Goal: Information Seeking & Learning: Compare options

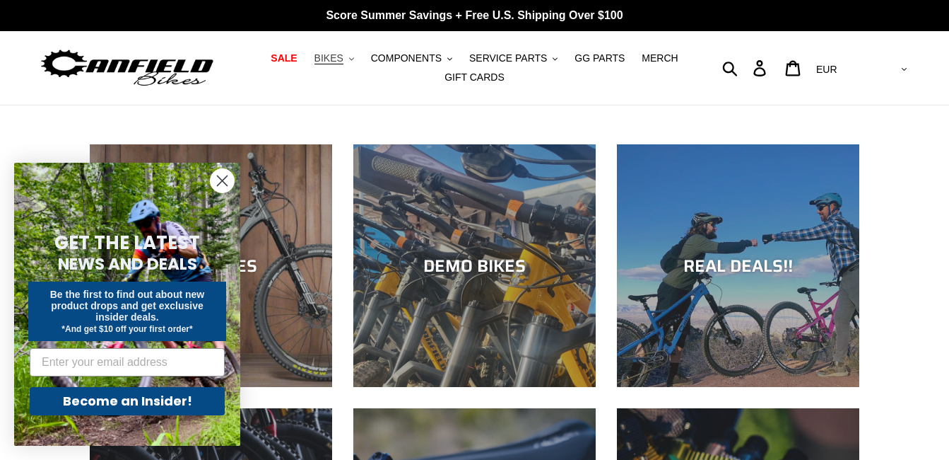
click at [339, 63] on span "BIKES" at bounding box center [329, 58] width 29 height 12
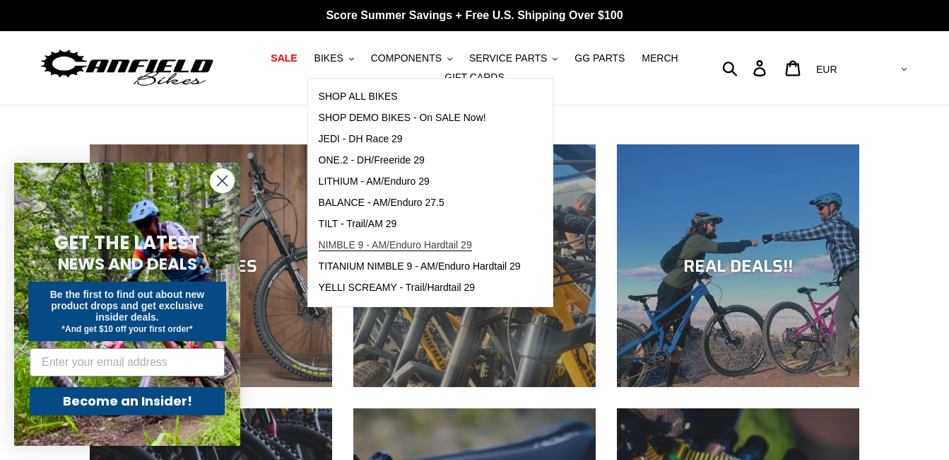
click at [407, 245] on span "NIMBLE 9 - AM/Enduro Hardtail 29" at bounding box center [395, 245] width 153 height 12
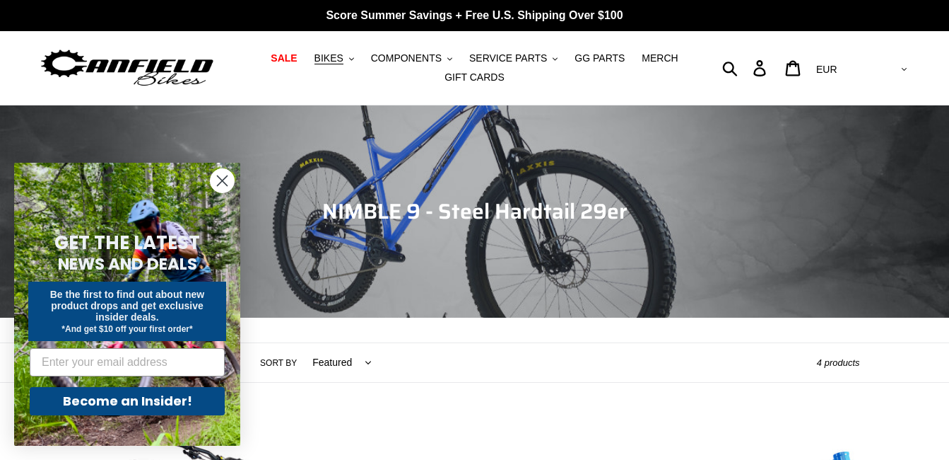
click at [223, 182] on icon "Close dialog" at bounding box center [223, 181] width 10 height 10
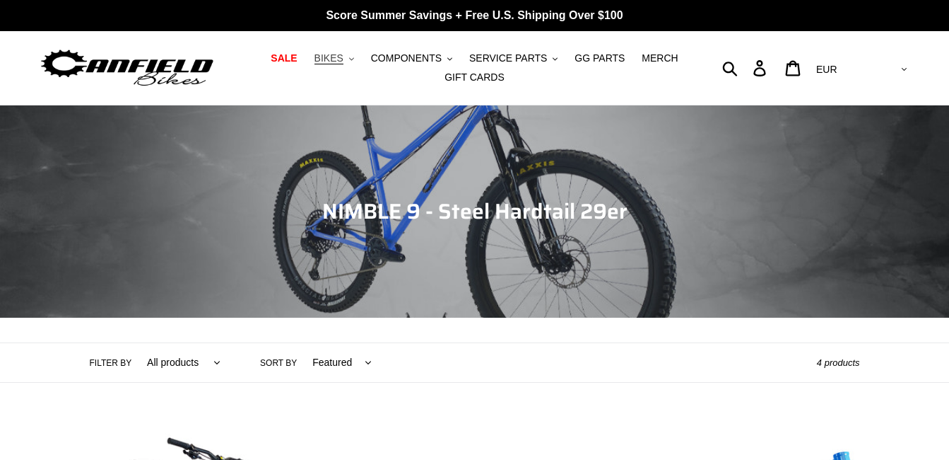
click at [344, 61] on span "BIKES" at bounding box center [329, 58] width 29 height 12
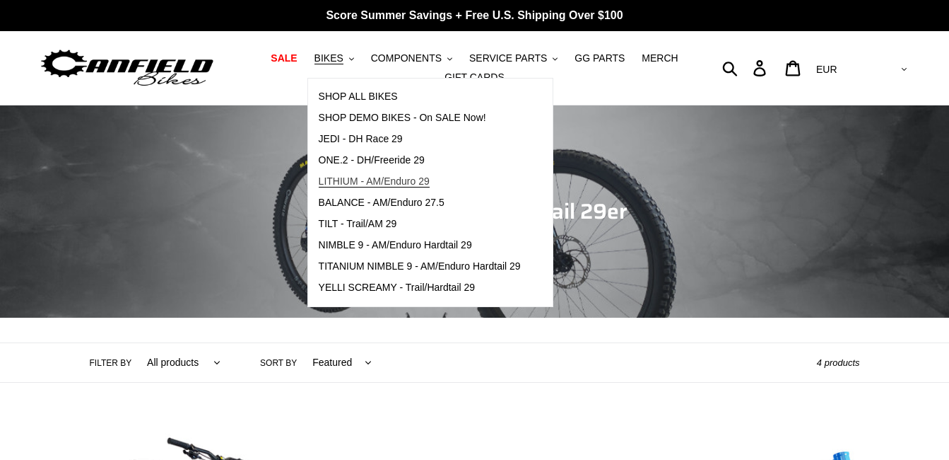
click at [359, 178] on span "LITHIUM - AM/Enduro 29" at bounding box center [374, 181] width 111 height 12
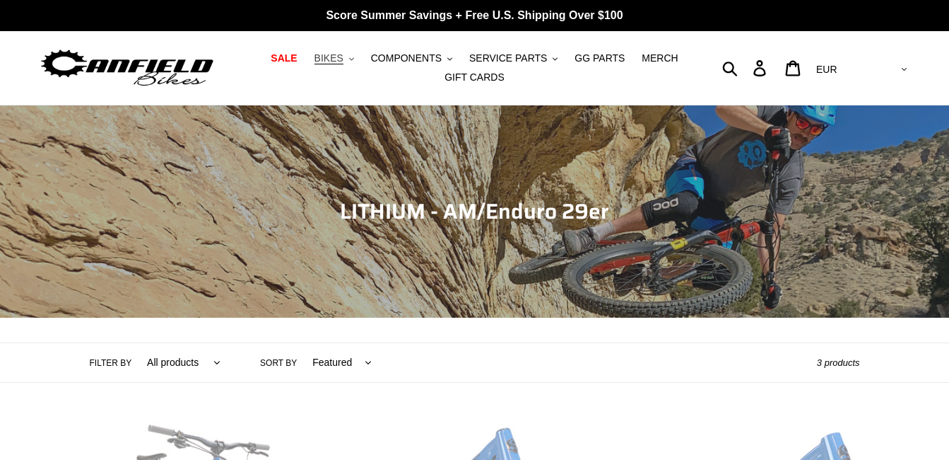
click at [354, 62] on icon ".cls-1{fill:#231f20}" at bounding box center [351, 59] width 5 height 5
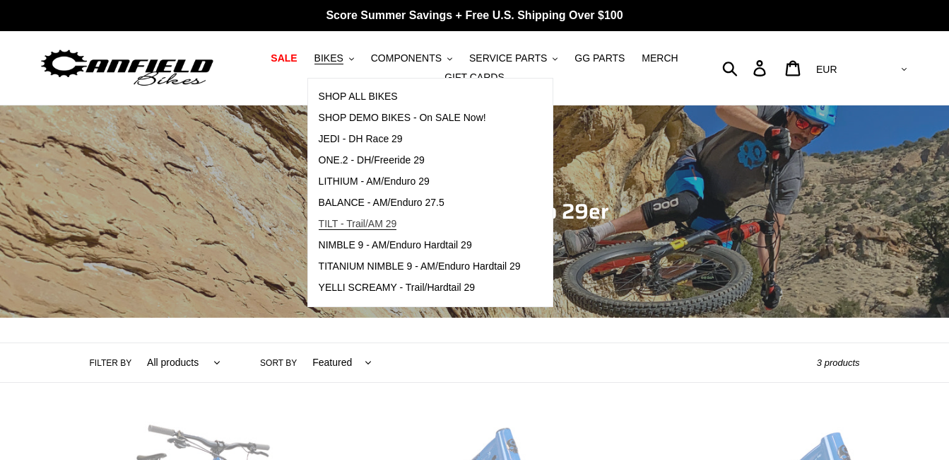
click at [372, 221] on span "TILT - Trail/AM 29" at bounding box center [358, 224] width 78 height 12
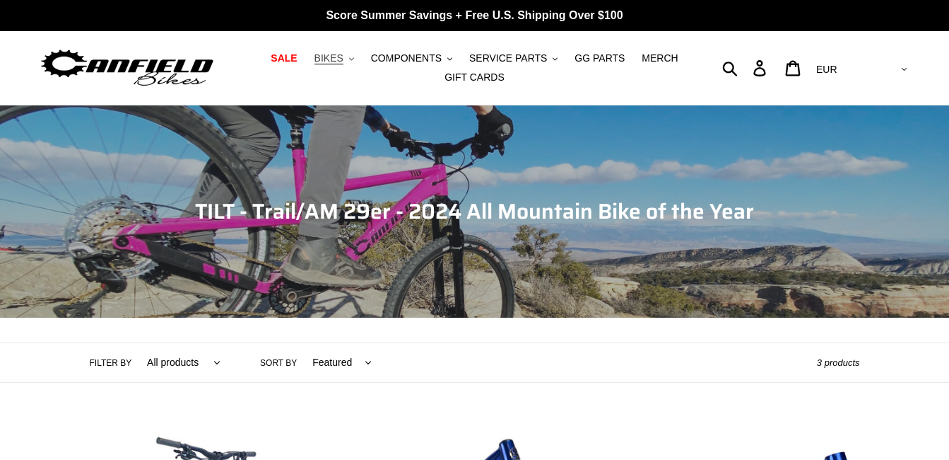
click at [344, 58] on span "BIKES" at bounding box center [329, 58] width 29 height 12
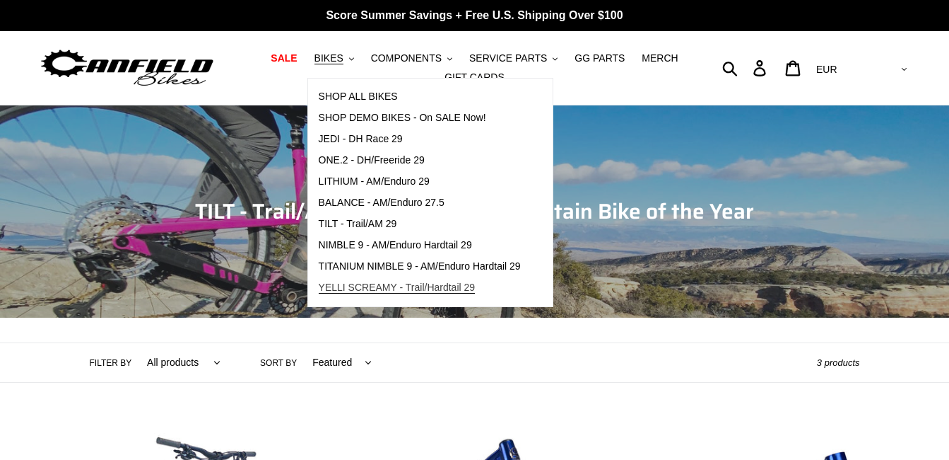
click at [379, 286] on span "YELLI SCREAMY - Trail/Hardtail 29" at bounding box center [397, 287] width 157 height 12
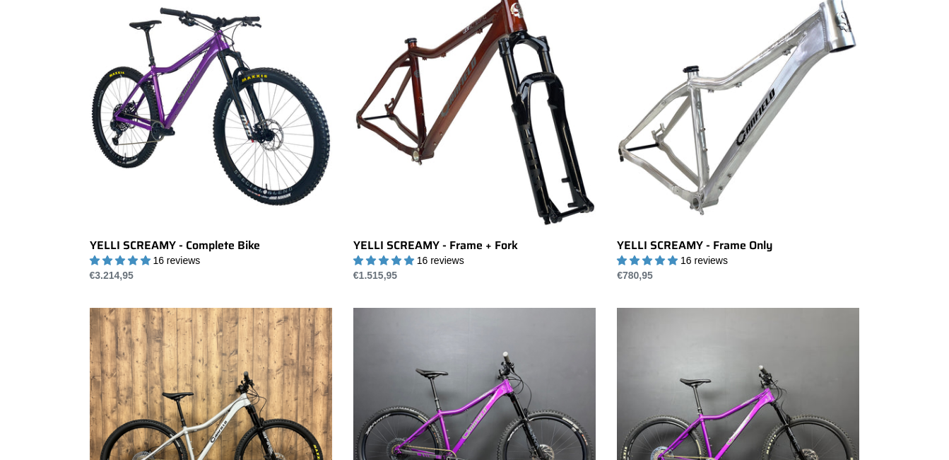
scroll to position [425, 0]
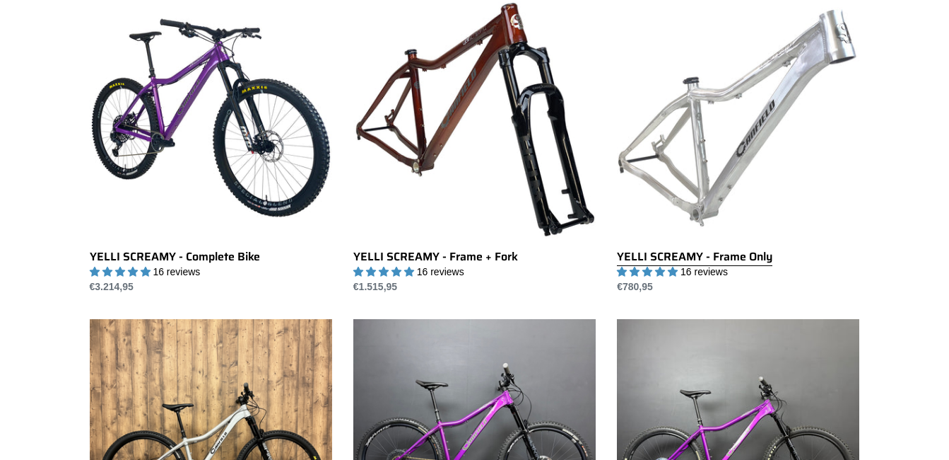
click at [737, 74] on link "YELLI SCREAMY - Frame Only" at bounding box center [738, 145] width 242 height 298
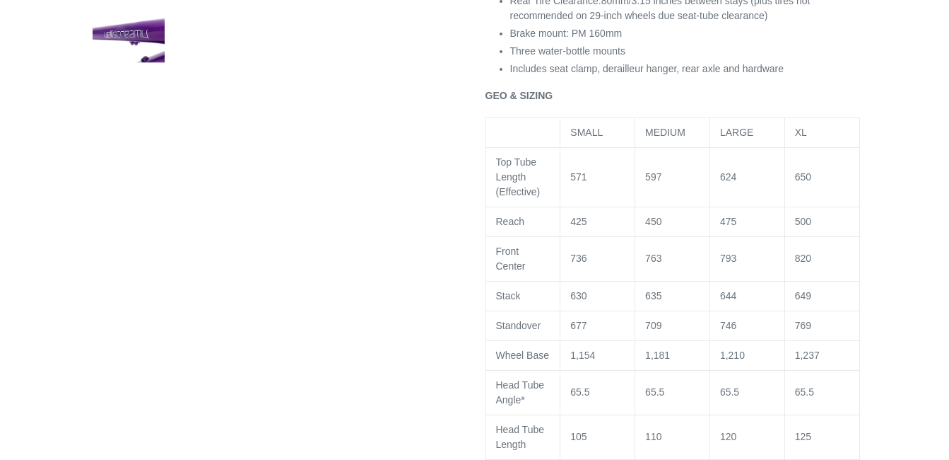
scroll to position [897, 0]
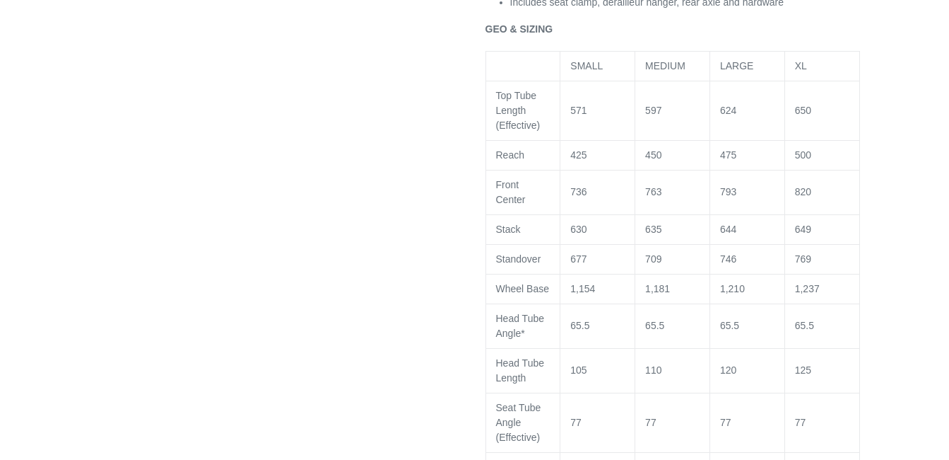
select select "highest-rating"
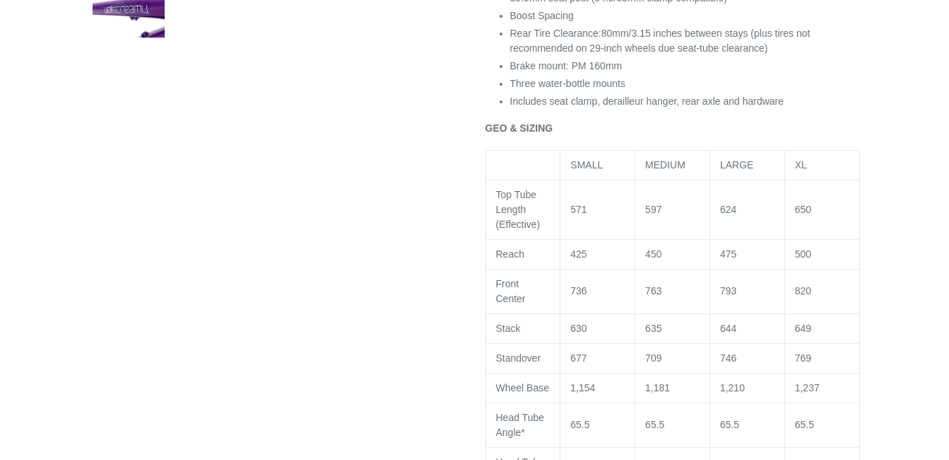
scroll to position [618, 0]
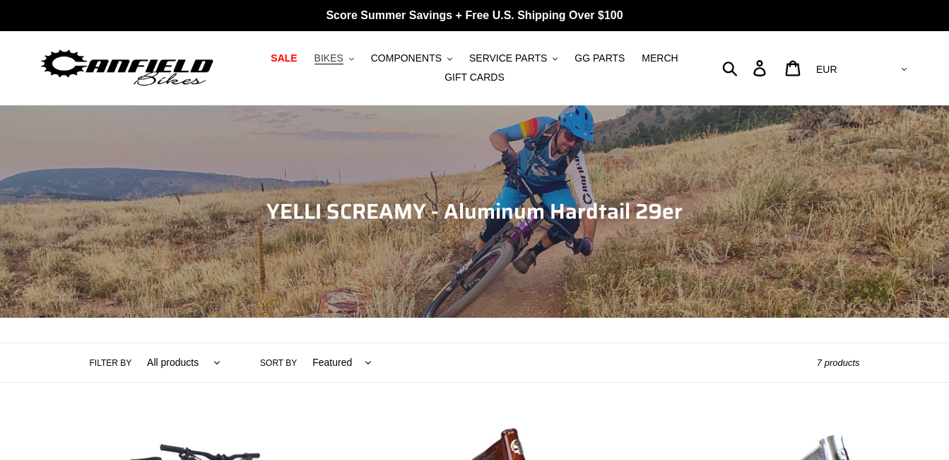
click at [344, 62] on span "BIKES" at bounding box center [329, 58] width 29 height 12
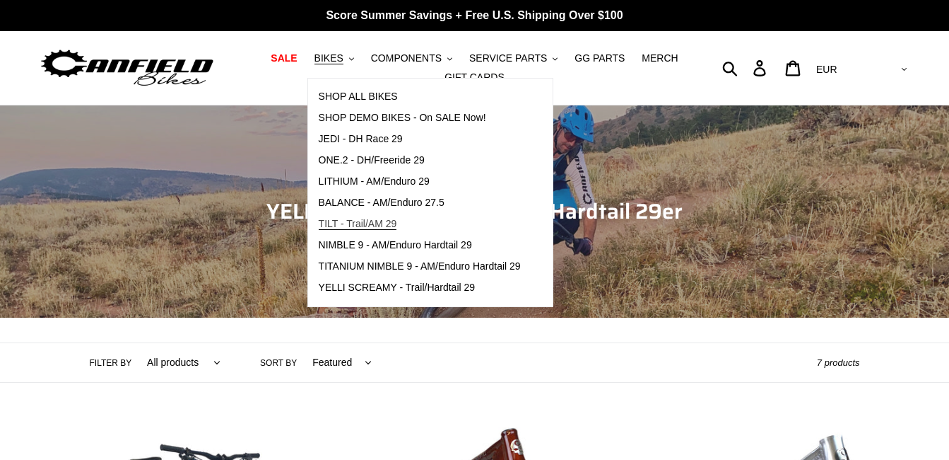
click at [373, 222] on span "TILT - Trail/AM 29" at bounding box center [358, 224] width 78 height 12
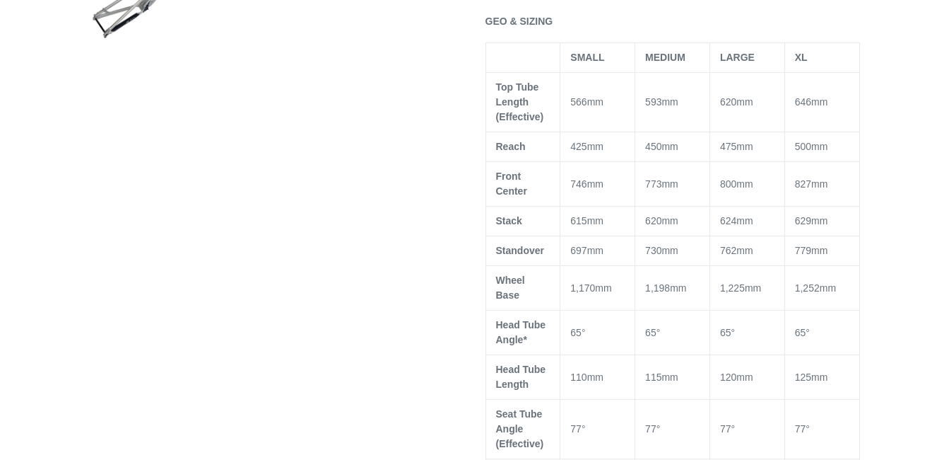
select select "highest-rating"
